Goal: Task Accomplishment & Management: Manage account settings

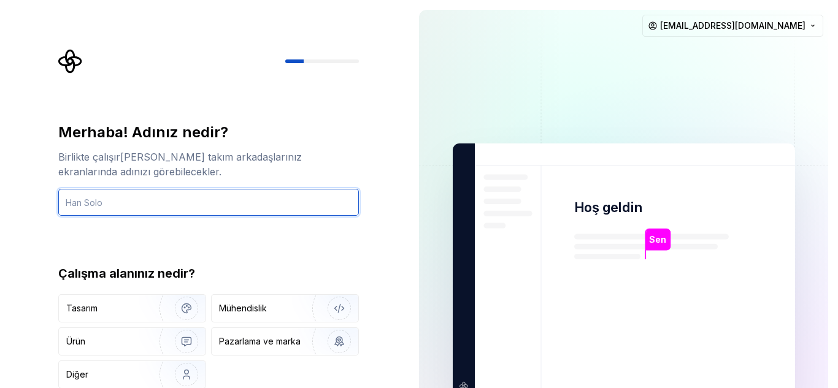
click at [93, 205] on input "text" at bounding box center [208, 202] width 301 height 27
click at [92, 199] on input "[PERSON_NAME]" at bounding box center [208, 202] width 301 height 27
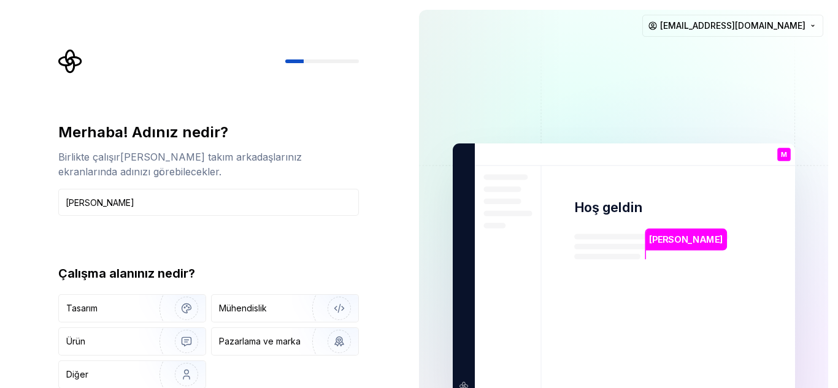
click at [615, 87] on img at bounding box center [623, 271] width 497 height 580
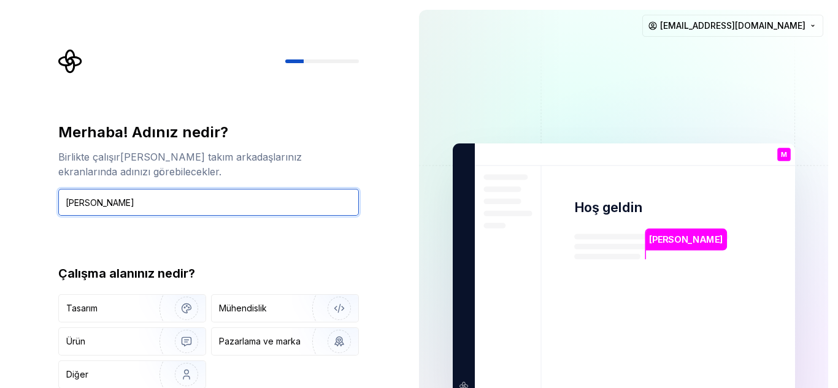
click at [276, 210] on input "[PERSON_NAME]" at bounding box center [208, 202] width 301 height 27
type input "[PERSON_NAME]"
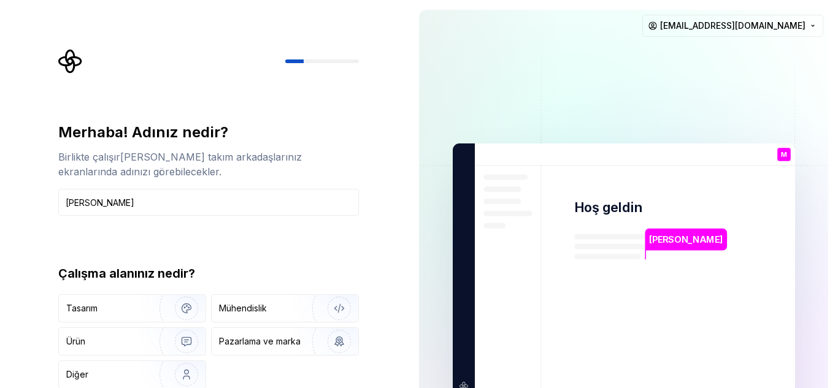
click at [414, 239] on div "[PERSON_NAME] Hoş geldin M Sen T B +3 [PERSON_NAME] [PERSON_NAME] [EMAIL_ADDRES…" at bounding box center [623, 270] width 429 height 541
click at [139, 374] on img "button" at bounding box center [178, 375] width 79 height 82
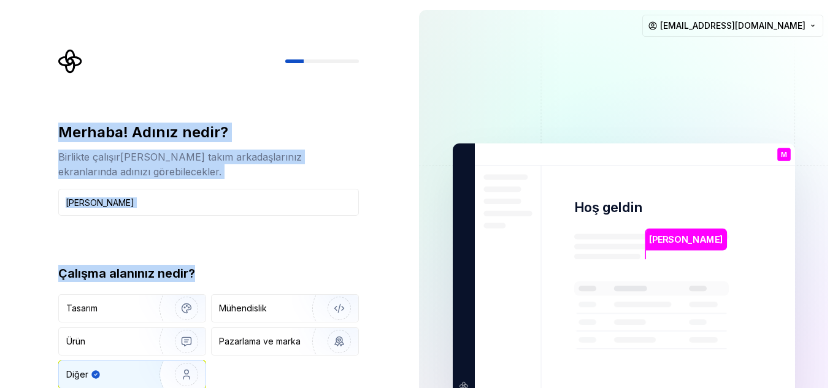
drag, startPoint x: 304, startPoint y: 253, endPoint x: 121, endPoint y: -53, distance: 356.5
click at [121, 0] on html "Orijinal metin Bu çeviriyi değerlendirin Geri bildiriminiz, Google Çeviri'yi iy…" at bounding box center [419, 194] width 838 height 388
click at [103, 282] on div "Çalışma alanınız nedir? Tasarım Mühendislik Ürün Pazarlama ve marka Diğer" at bounding box center [208, 327] width 301 height 124
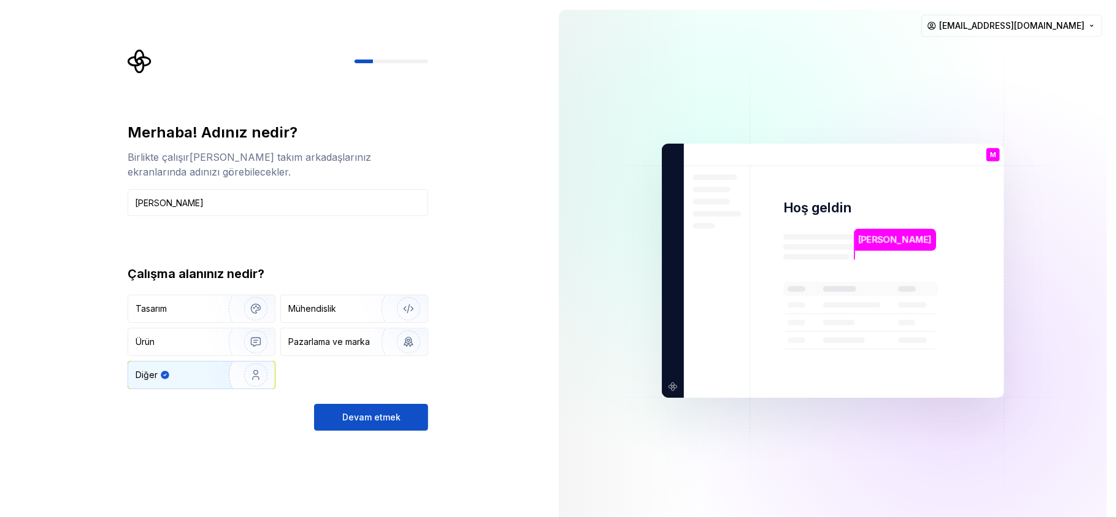
drag, startPoint x: 710, startPoint y: 1, endPoint x: 537, endPoint y: 301, distance: 345.9
click at [537, 301] on div "Merhaba! Adınız nedir? Birlikte çalışırken takım arkadaşlarınız ekranlarında ad…" at bounding box center [274, 270] width 549 height 541
click at [384, 388] on font "Devam etmek" at bounding box center [371, 417] width 58 height 10
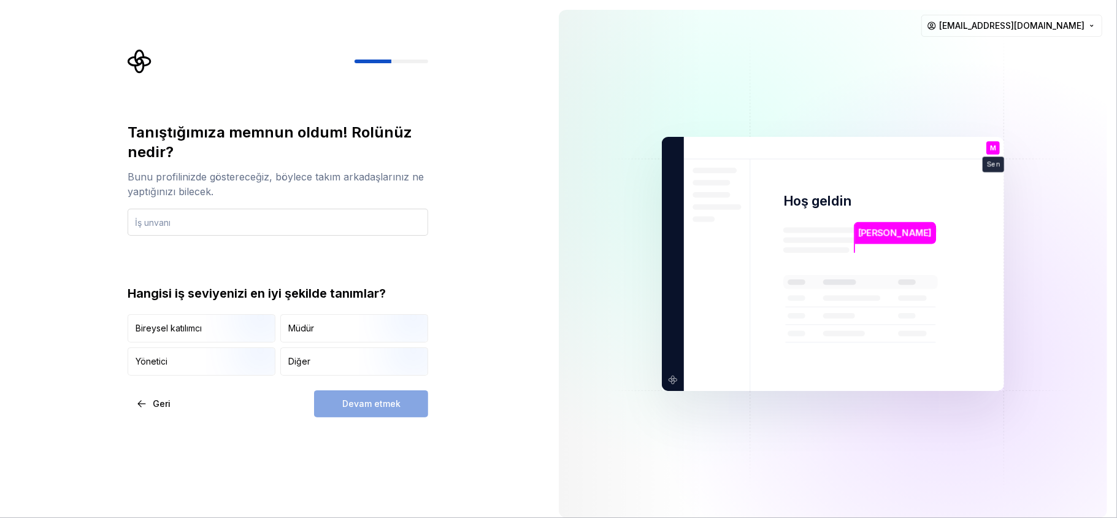
click at [217, 213] on input "text" at bounding box center [278, 222] width 301 height 27
type input "CEO"
click at [172, 351] on div "Yönetici" at bounding box center [201, 361] width 147 height 27
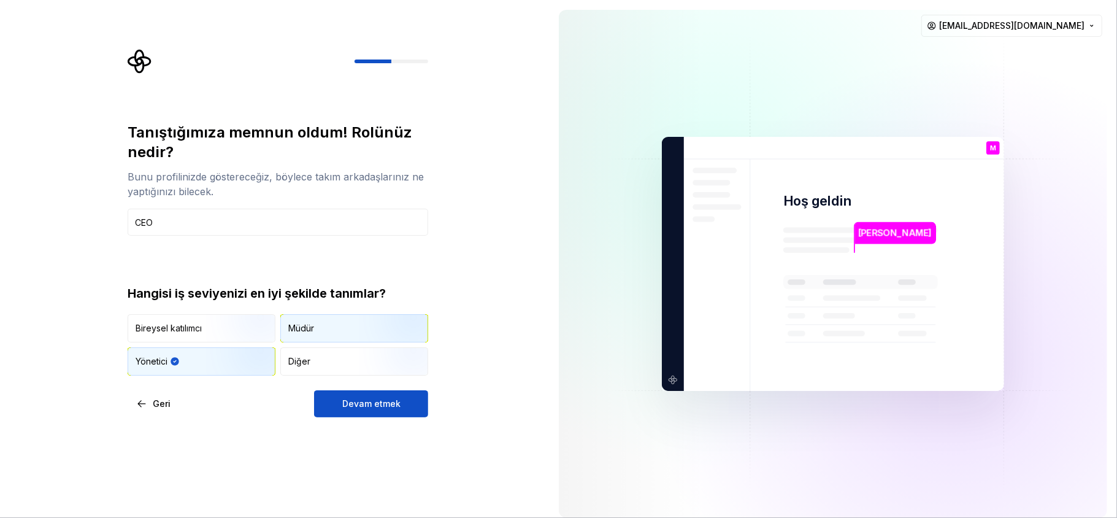
click at [324, 319] on div "Müdür" at bounding box center [354, 328] width 147 height 27
click at [145, 372] on div "Yönetici" at bounding box center [201, 361] width 147 height 27
click at [277, 371] on div "Bireysel katılımcı Müdür Yönetici Diğer" at bounding box center [278, 344] width 301 height 61
click at [346, 363] on div "Diğer" at bounding box center [354, 361] width 147 height 27
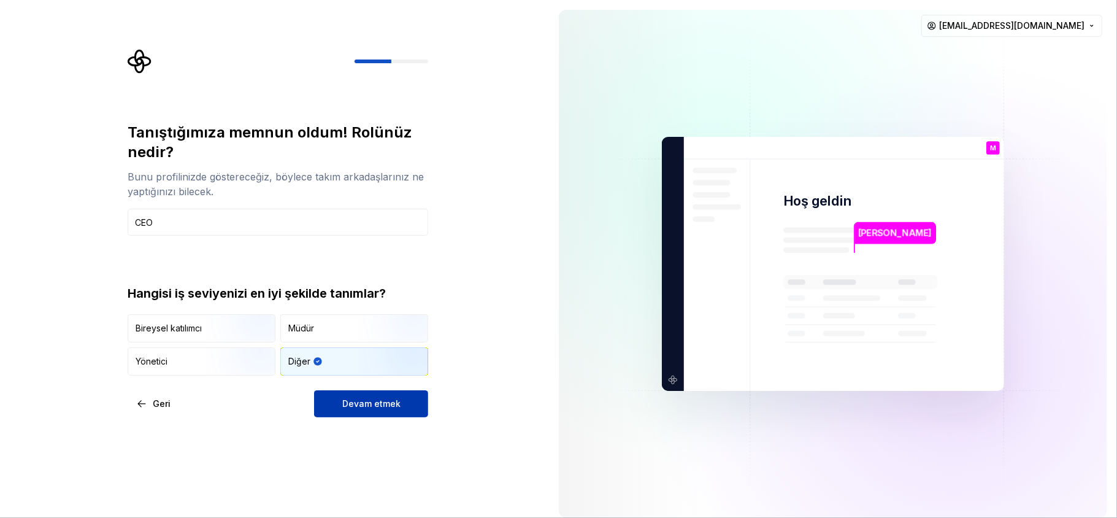
click at [353, 388] on font "Devam etmek" at bounding box center [371, 403] width 58 height 10
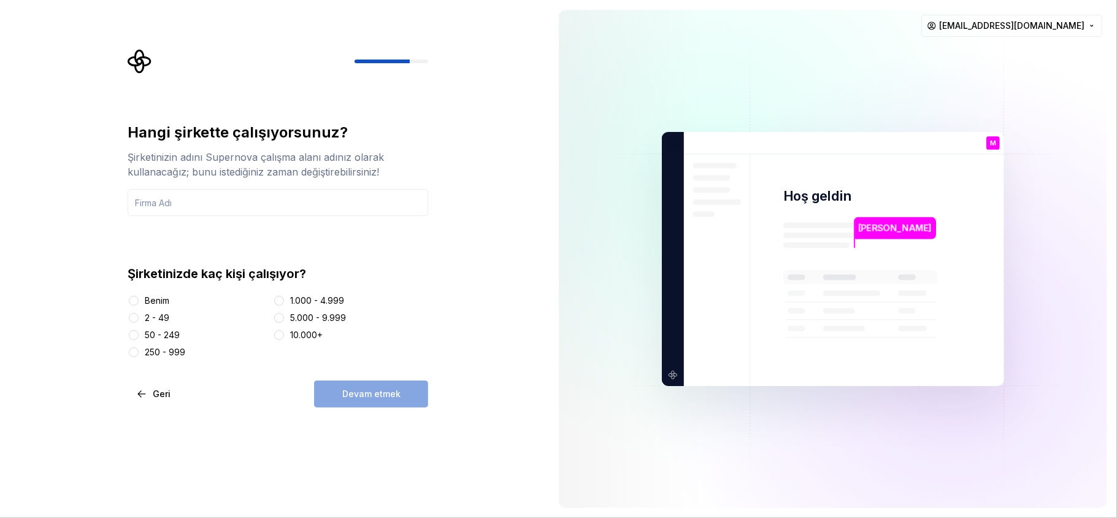
click at [140, 302] on div "Benim" at bounding box center [198, 300] width 140 height 12
click at [136, 297] on button "Benim" at bounding box center [134, 301] width 10 height 10
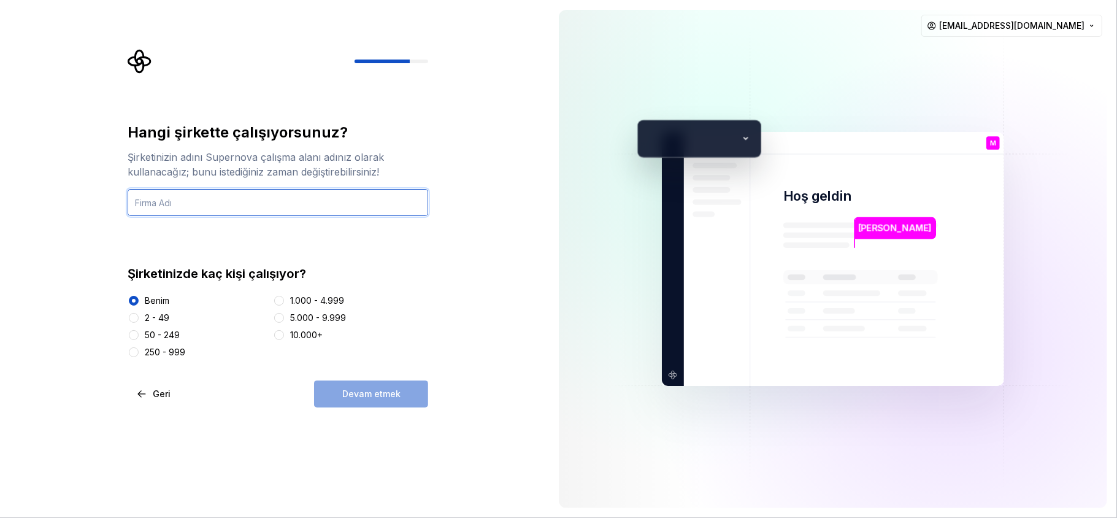
click at [173, 213] on input "text" at bounding box center [278, 202] width 301 height 27
paste input "AuroraAI-Pro"
type input "AuroraAI-Pro"
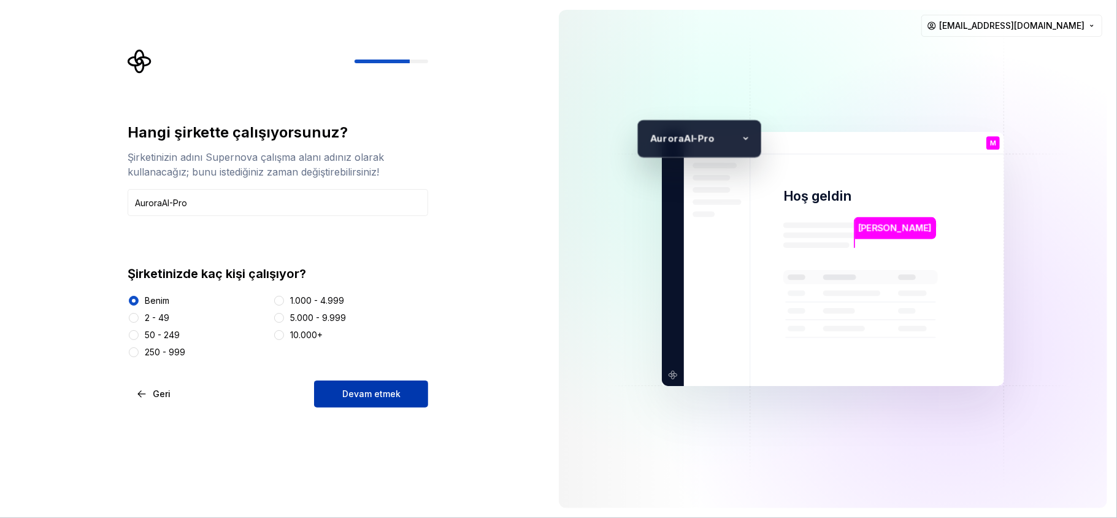
click at [359, 388] on font "Devam etmek" at bounding box center [371, 393] width 58 height 10
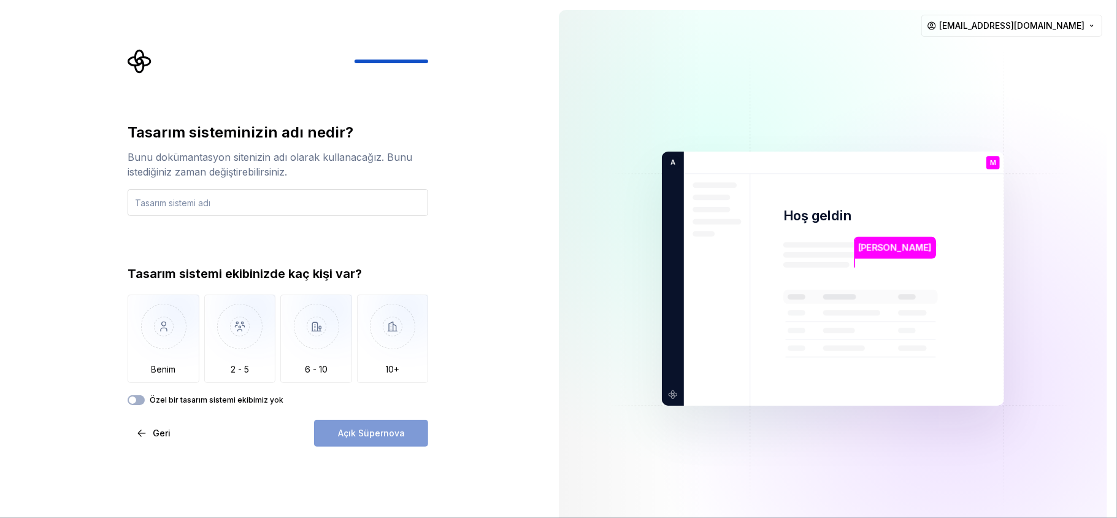
click at [159, 197] on input "text" at bounding box center [278, 202] width 301 height 27
click at [99, 222] on div "Tasarım sisteminizin adı nedir? Bunu dokümantasyon sitenizin adı olarak kullana…" at bounding box center [274, 278] width 549 height 557
click at [162, 200] on input "text" at bounding box center [278, 202] width 301 height 27
click at [155, 332] on img "button" at bounding box center [164, 335] width 72 height 82
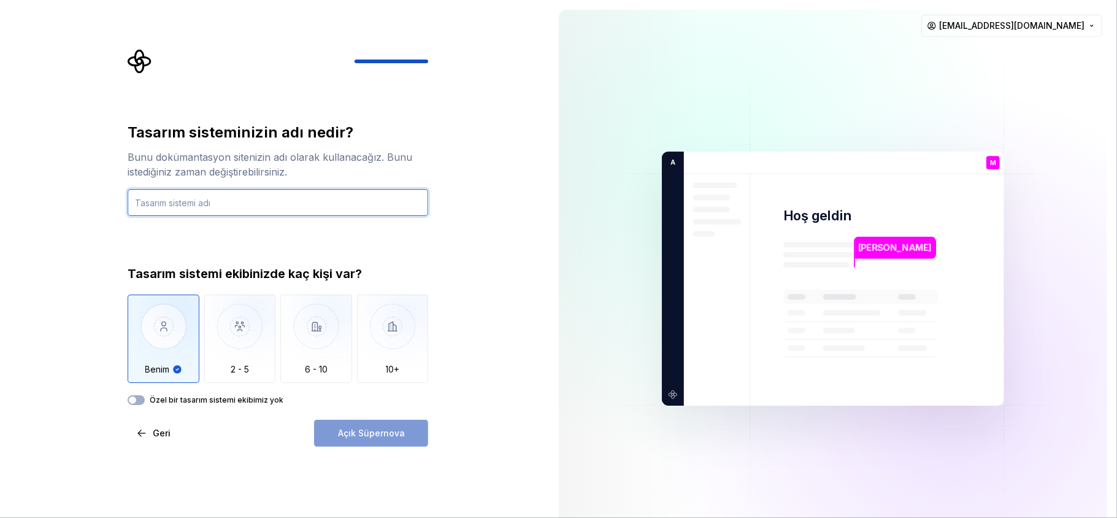
click at [165, 197] on input "text" at bounding box center [278, 202] width 301 height 27
paste input "AuroraAI-Pro"
type input "AuroraAI-Pro"
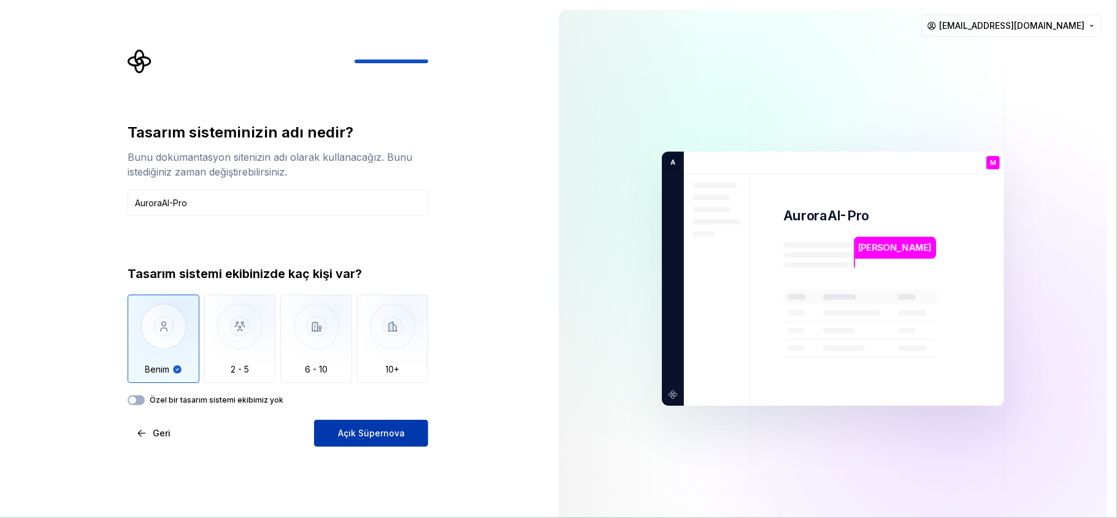
click at [394, 388] on font "Açık Süpernova" at bounding box center [371, 432] width 67 height 10
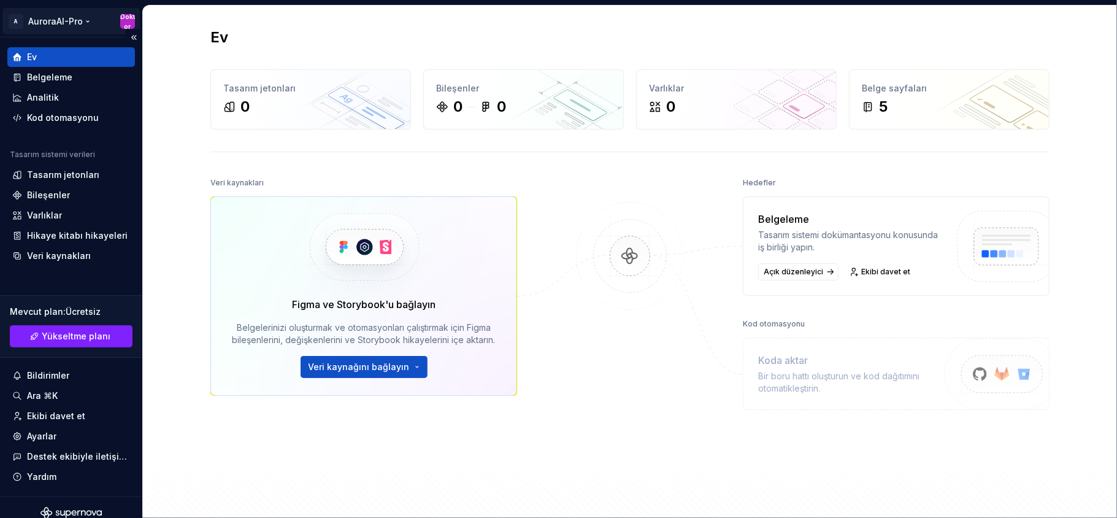
click at [124, 20] on html "Orijinal metin Bu çeviriyi değerlendirin Geri bildiriminiz, Google Çeviri'yi iy…" at bounding box center [558, 259] width 1117 height 518
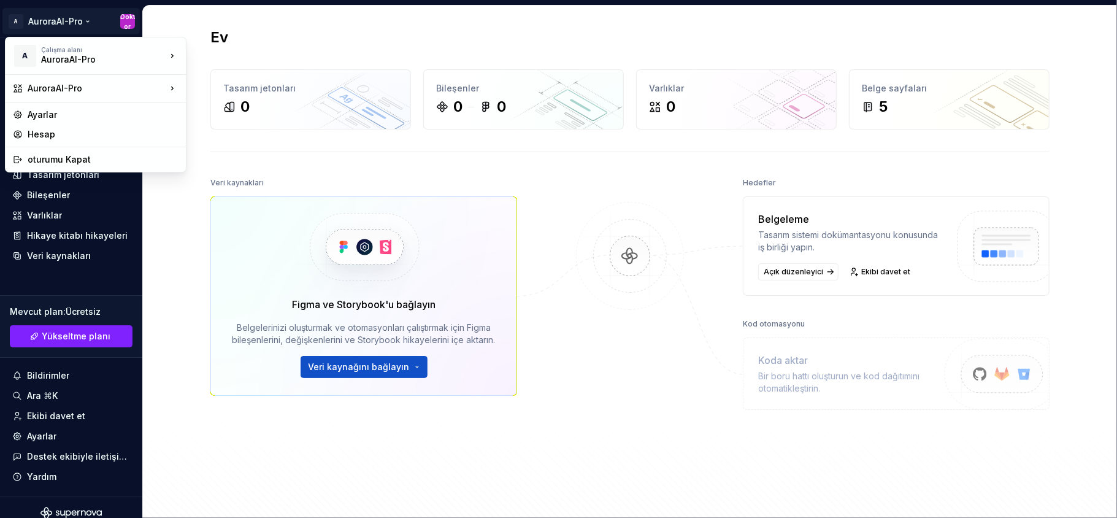
click at [150, 199] on html "Orijinal metin Bu çeviriyi değerlendirin Geri bildiriminiz, Google Çeviri'yi iy…" at bounding box center [558, 259] width 1117 height 518
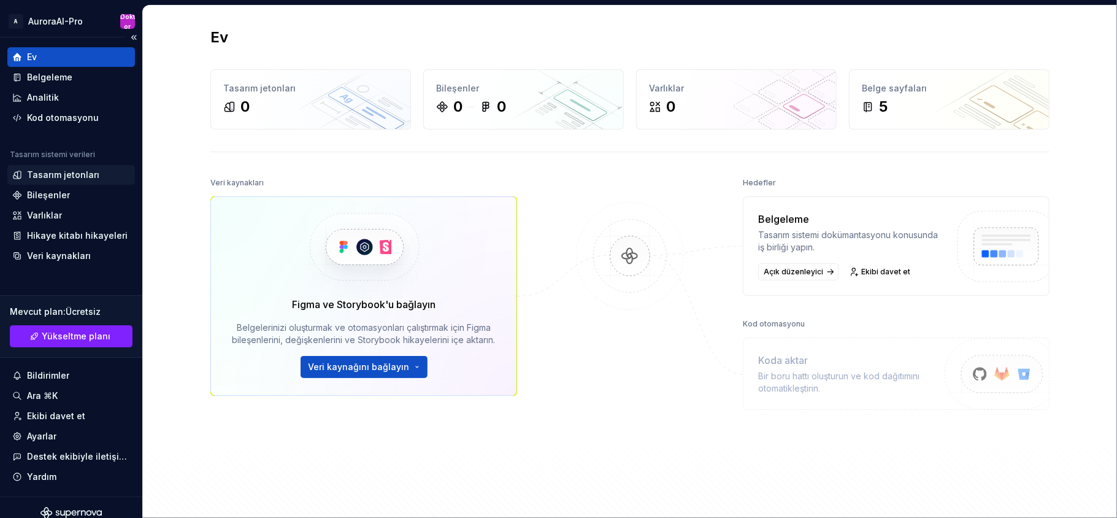
click at [64, 175] on font "Tasarım jetonları" at bounding box center [63, 174] width 72 height 10
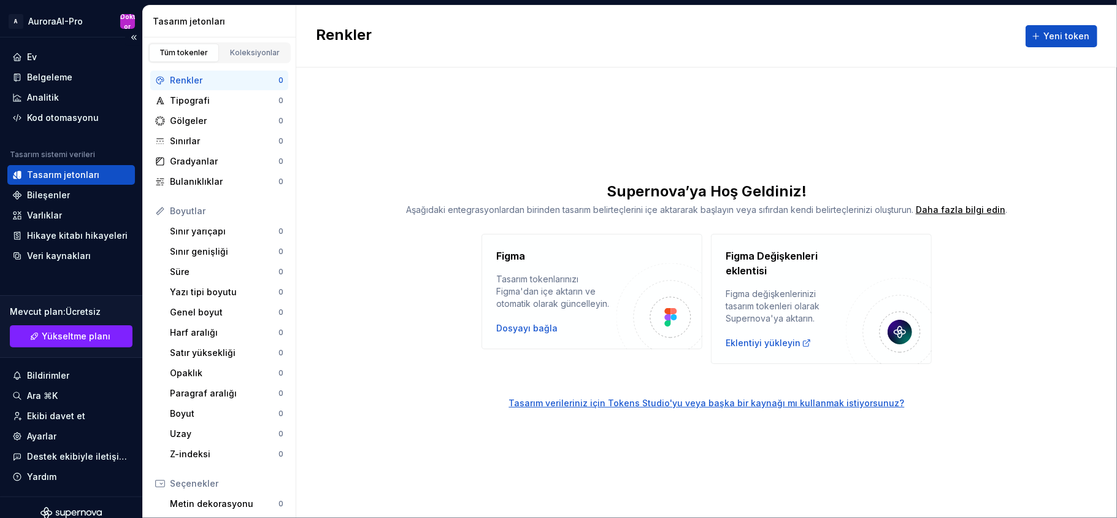
click at [65, 183] on div "Tasarım jetonları" at bounding box center [71, 175] width 128 height 20
click at [71, 191] on div "Bileşenler" at bounding box center [71, 195] width 118 height 12
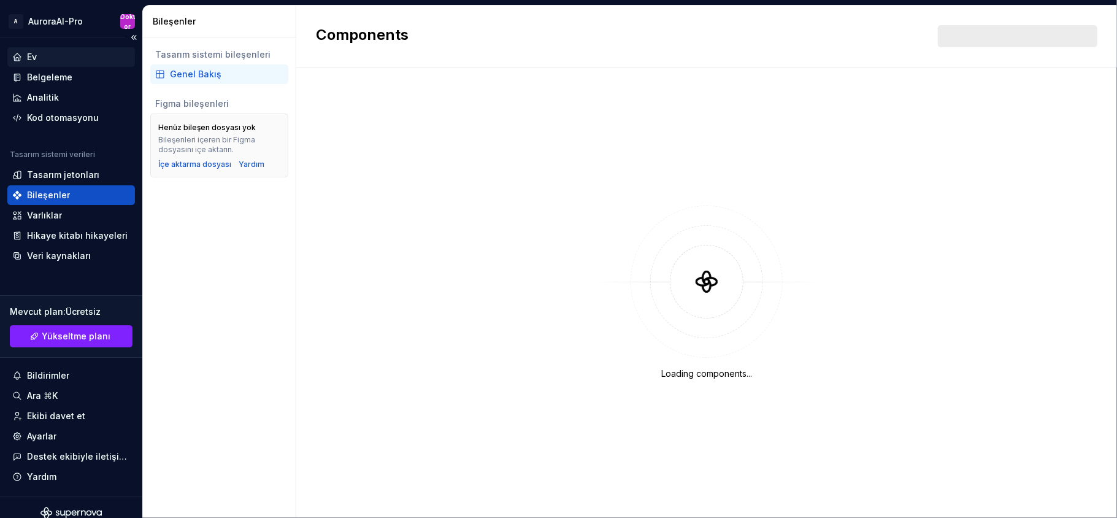
click at [55, 55] on div "Ev" at bounding box center [71, 57] width 118 height 12
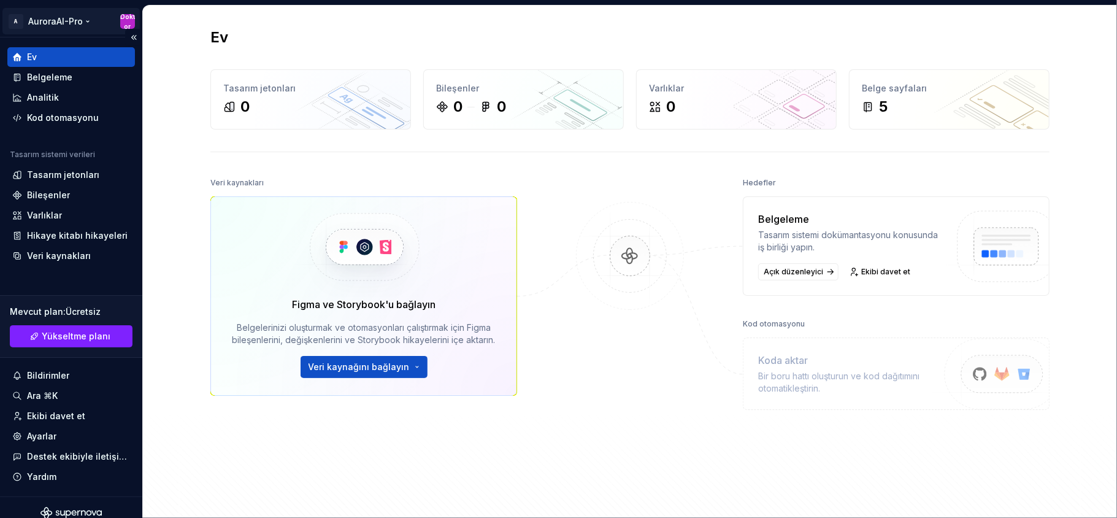
click at [118, 18] on html "Orijinal metin Bu çeviriyi değerlendirin Geri bildiriminiz, Google Çeviri'yi iy…" at bounding box center [558, 259] width 1117 height 518
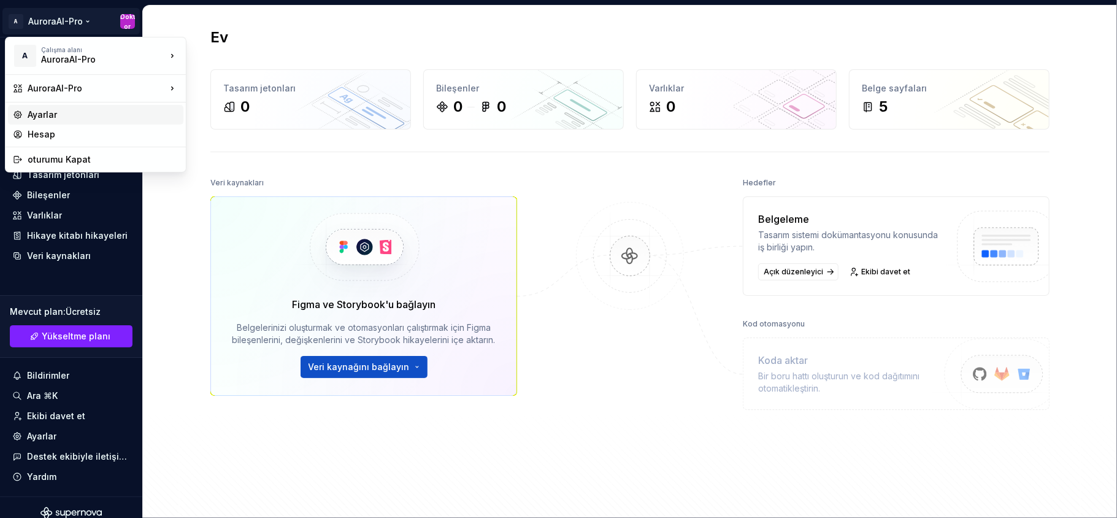
click at [25, 113] on div "Ayarlar" at bounding box center [95, 115] width 175 height 20
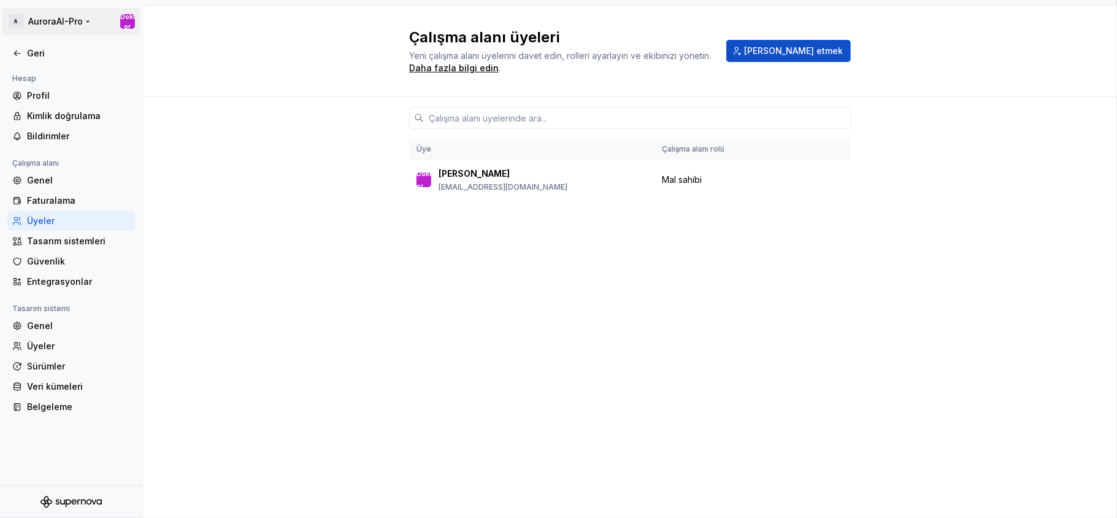
click at [136, 18] on html "Orijinal metin Bu çeviriyi değerlendirin Geri bildiriminiz, Google Çeviri'yi iy…" at bounding box center [558, 259] width 1117 height 518
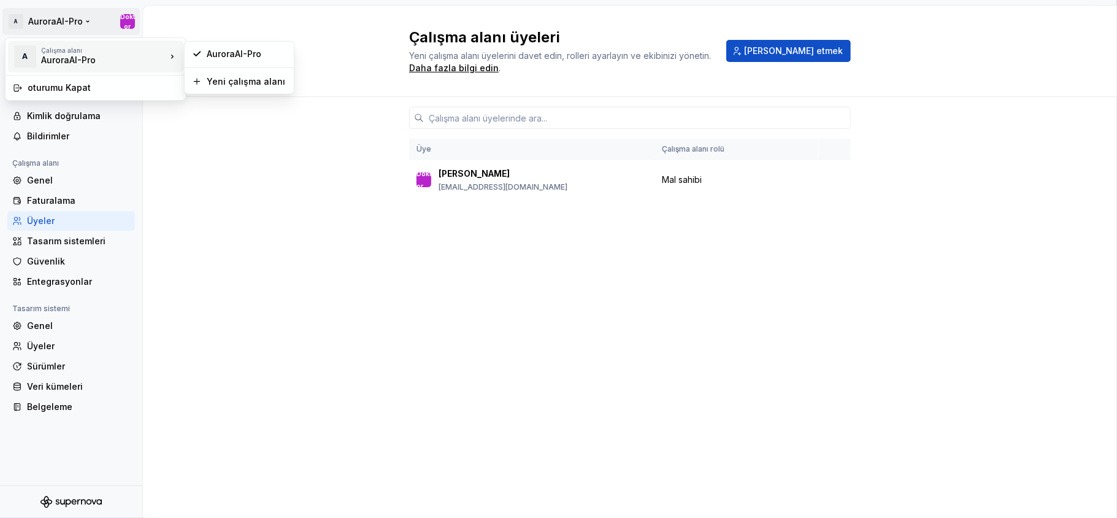
click at [204, 168] on html "Orijinal metin Bu çeviriyi değerlendirin Geri bildiriminiz, Google Çeviri'yi iy…" at bounding box center [558, 259] width 1117 height 518
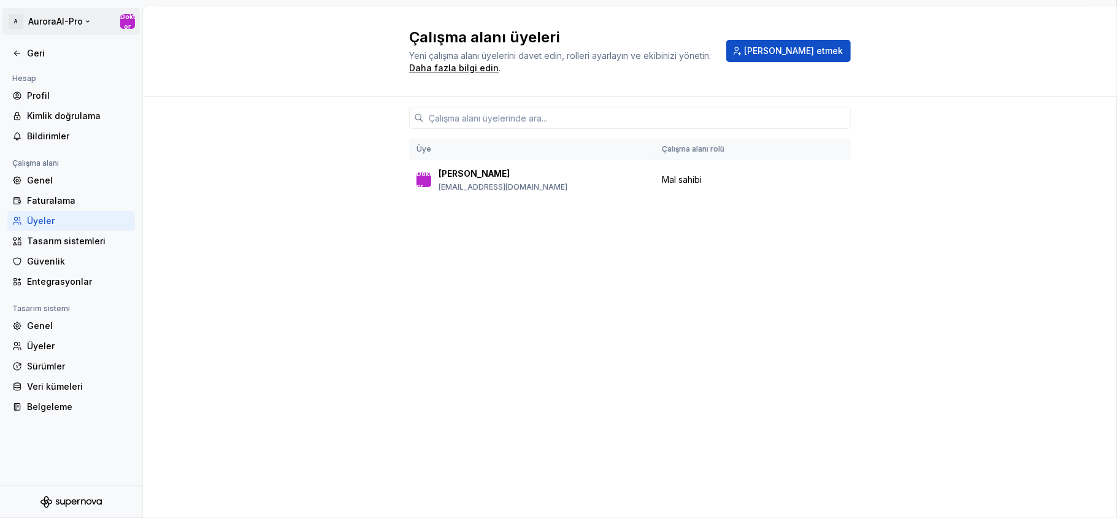
click at [15, 18] on html "Orijinal metin Bu çeviriyi değerlendirin Geri bildiriminiz, Google Çeviri'yi iy…" at bounding box center [558, 259] width 1117 height 518
click at [195, 190] on html "Orijinal metin Bu çeviriyi değerlendirin Geri bildiriminiz, Google Çeviri'yi iy…" at bounding box center [558, 259] width 1117 height 518
click at [21, 97] on icon at bounding box center [17, 96] width 10 height 10
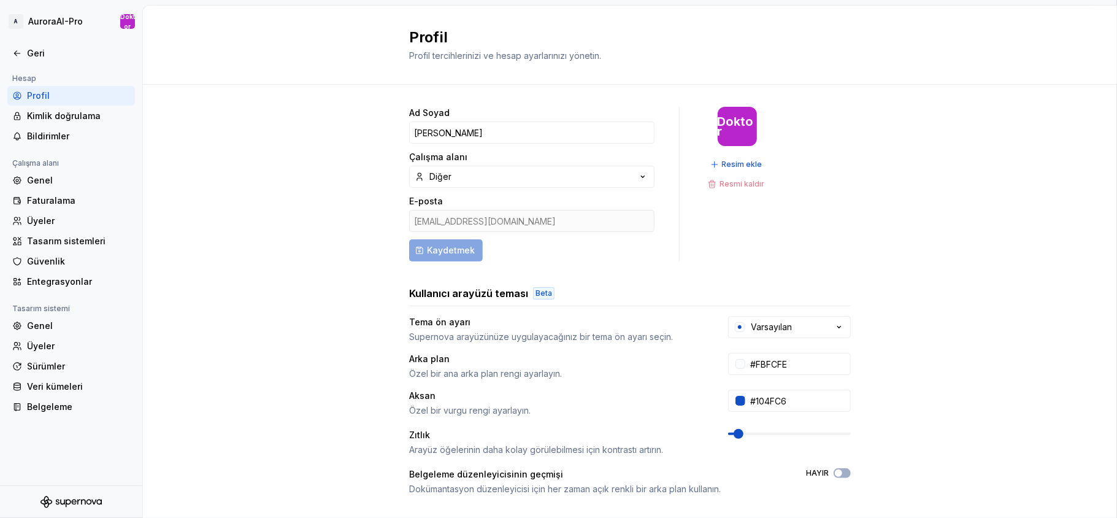
scroll to position [186, 0]
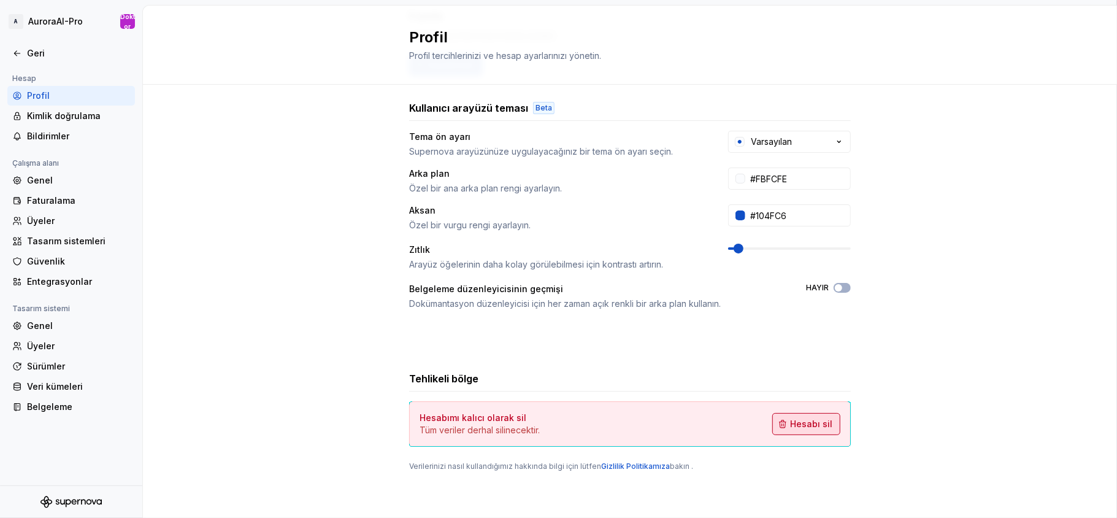
click at [822, 388] on button "Hesabı sil" at bounding box center [806, 424] width 68 height 22
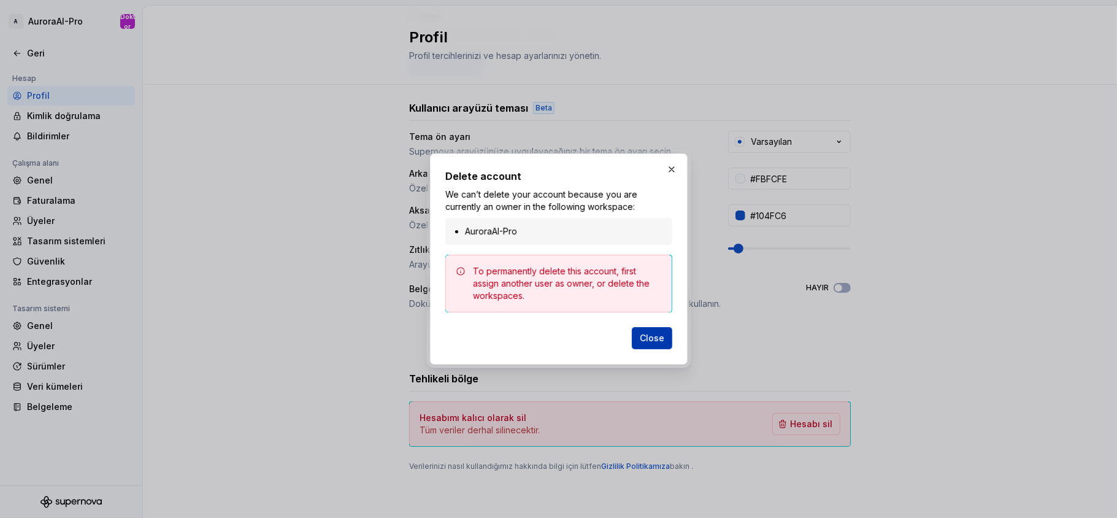
click at [636, 331] on button "Close" at bounding box center [652, 338] width 40 height 22
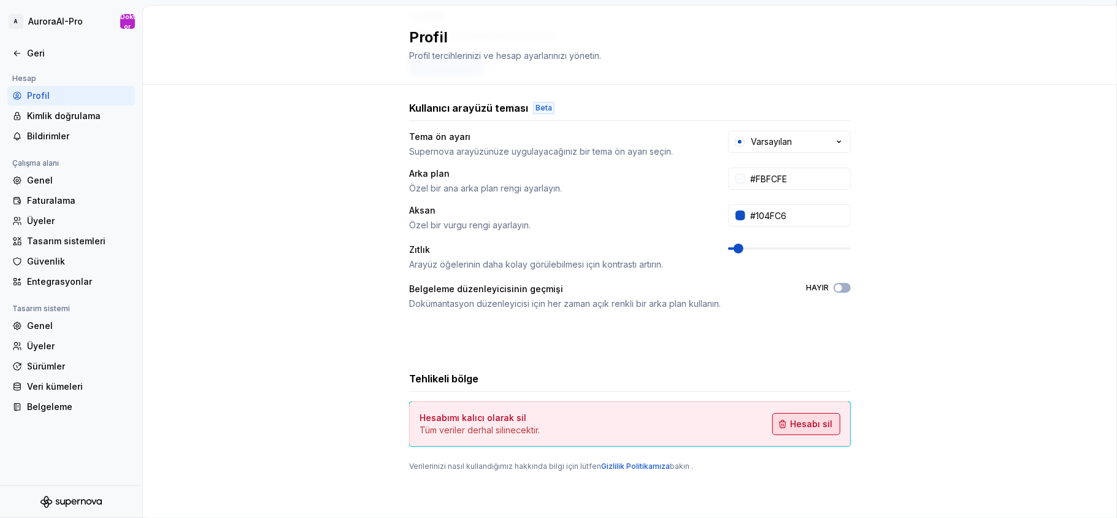
click at [800, 388] on font "Hesabı sil" at bounding box center [811, 423] width 42 height 10
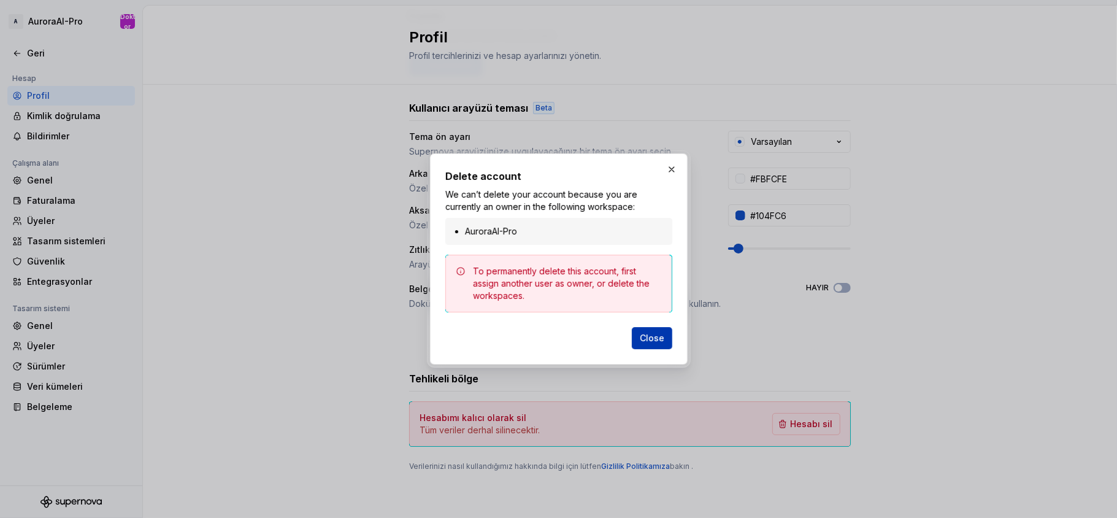
click at [639, 329] on button "Close" at bounding box center [652, 338] width 40 height 22
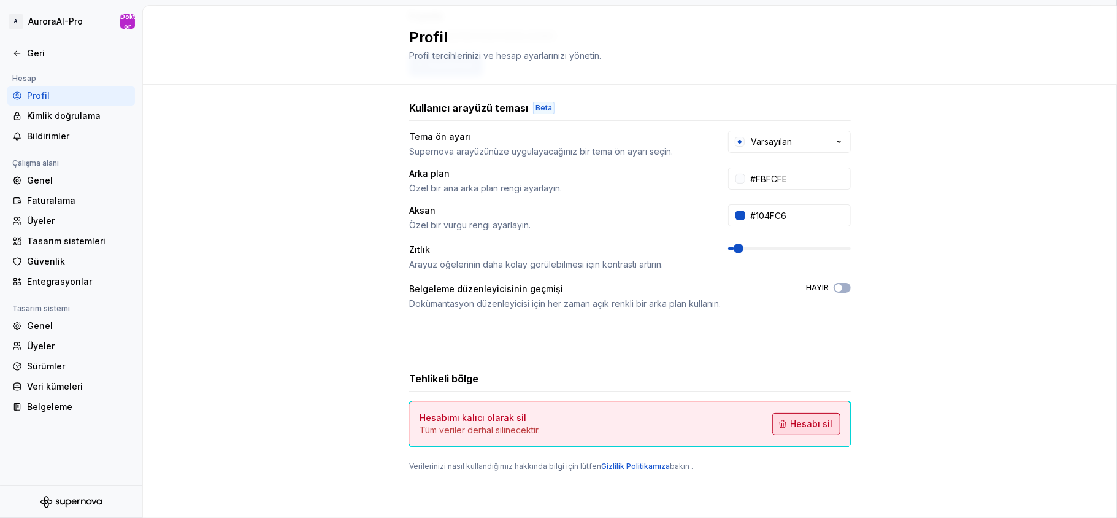
click at [791, 388] on font "Hesabı sil" at bounding box center [811, 423] width 42 height 10
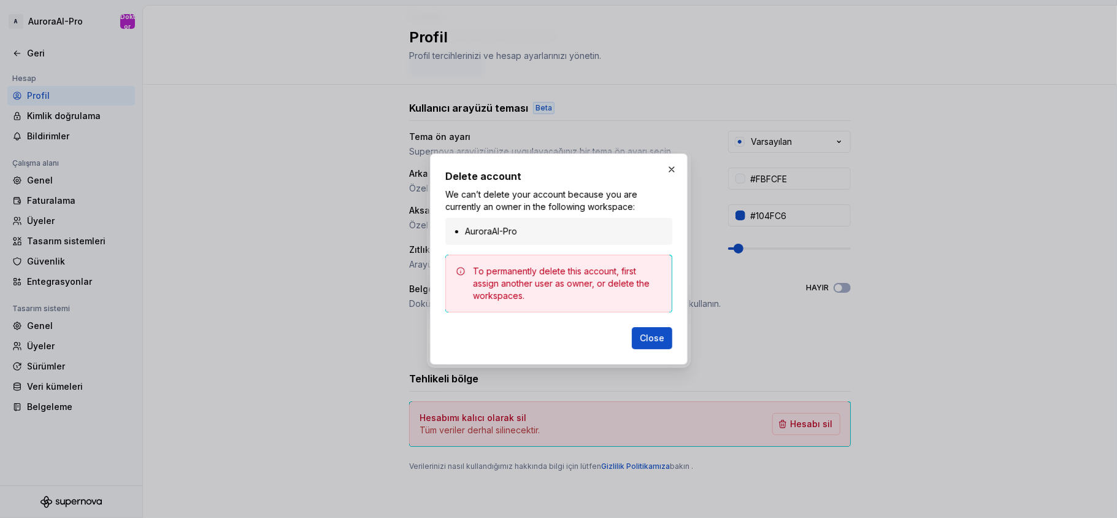
click at [486, 238] on div "AuroraAI-Pro" at bounding box center [558, 231] width 227 height 27
click at [492, 232] on li "AuroraAI-Pro" at bounding box center [565, 231] width 200 height 12
click at [521, 302] on div "To permanently delete this account, first assign another user as owner, or dele…" at bounding box center [558, 284] width 227 height 58
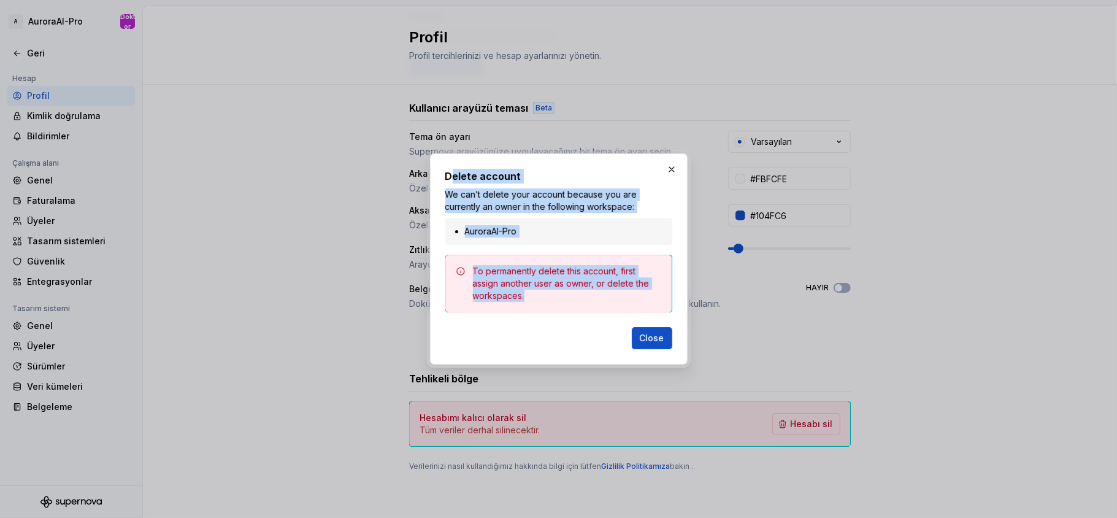
drag, startPoint x: 449, startPoint y: 178, endPoint x: 548, endPoint y: 296, distance: 154.1
click at [548, 296] on div "Delete account We can’t delete your account because you are currently an owner …" at bounding box center [558, 259] width 227 height 180
drag, startPoint x: 445, startPoint y: 177, endPoint x: 542, endPoint y: 297, distance: 154.4
click at [542, 297] on div "Delete account We can’t delete your account because you are currently an owner …" at bounding box center [558, 259] width 227 height 180
copy div "Delete account We can’t delete your account because you are currently an owner …"
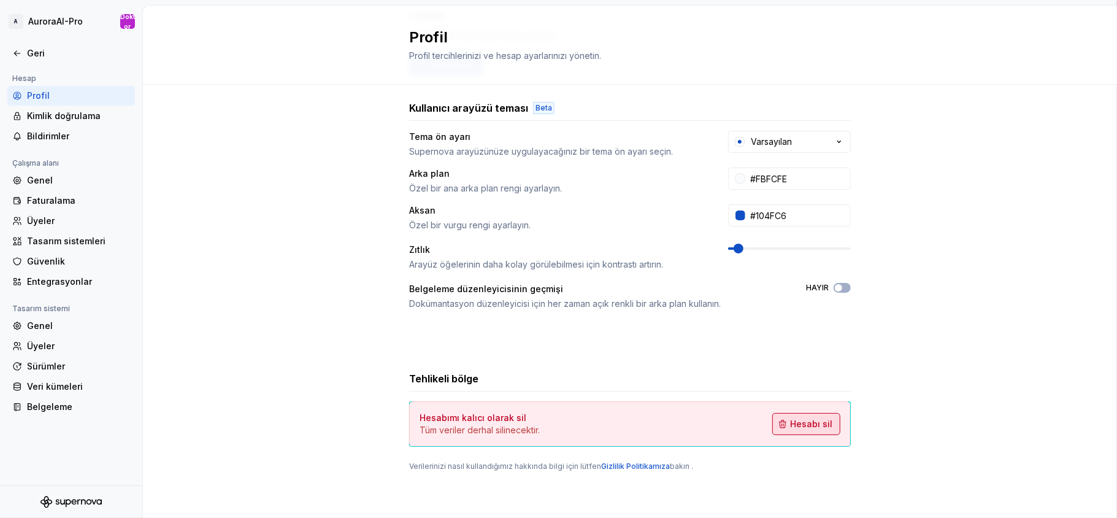
click at [828, 388] on button "Hesabı sil" at bounding box center [806, 424] width 68 height 22
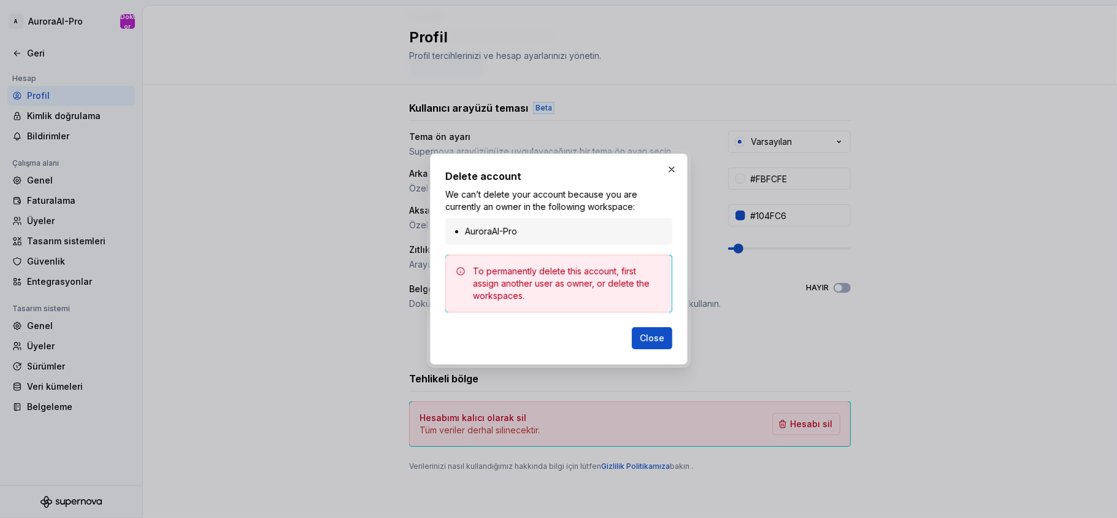
click at [653, 315] on div "Delete account We can’t delete your account because you are currently an owner …" at bounding box center [558, 259] width 227 height 180
click at [648, 340] on span "Close" at bounding box center [652, 338] width 25 height 12
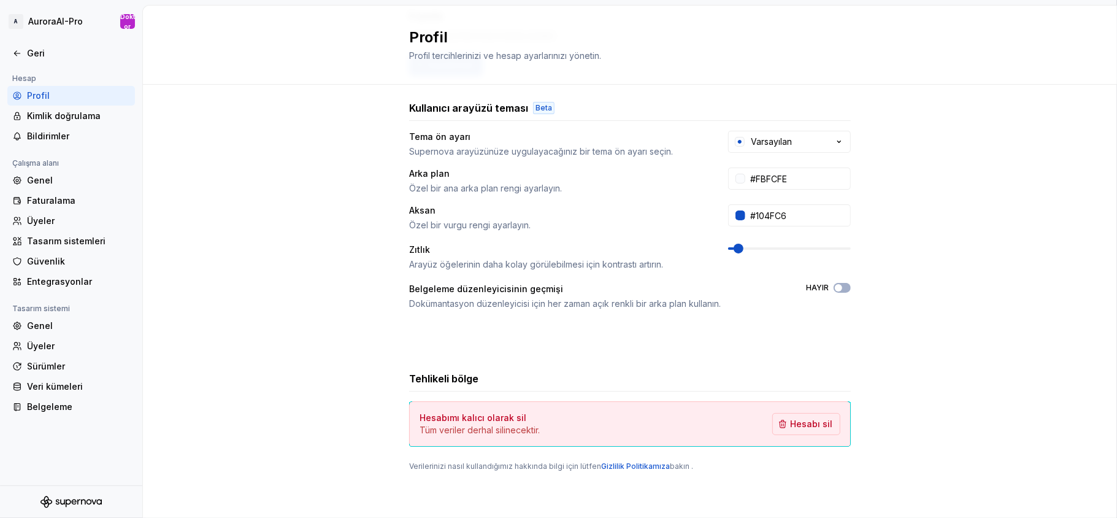
scroll to position [0, 0]
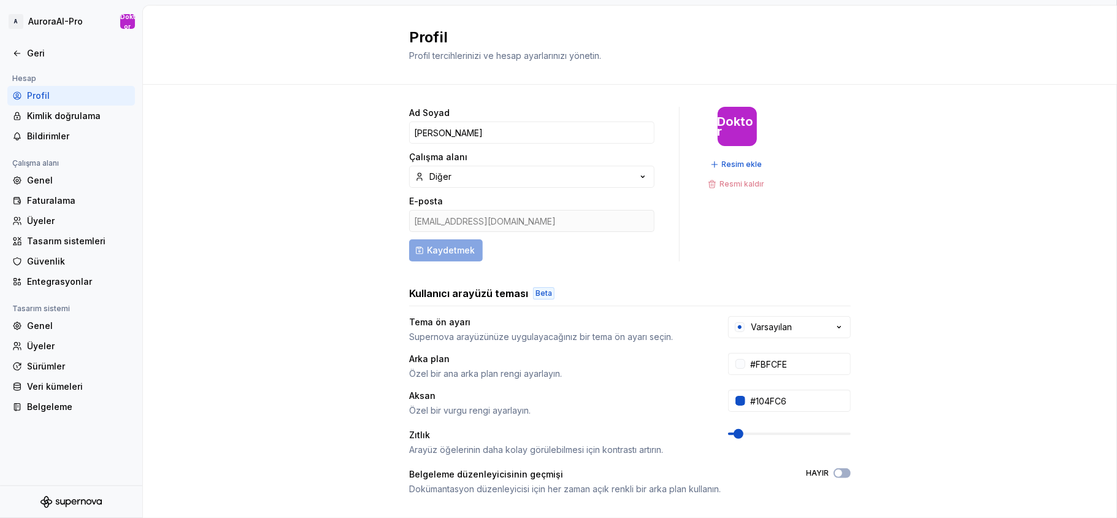
click at [35, 94] on font "Profil" at bounding box center [38, 95] width 23 height 10
click at [136, 23] on html "Orijinal metin Bu çeviriyi değerlendirin Geri bildiriminiz, Google Çeviri'yi iy…" at bounding box center [558, 259] width 1117 height 518
click at [47, 93] on font "oturumu Kapat" at bounding box center [59, 87] width 63 height 10
